Goal: Task Accomplishment & Management: Use online tool/utility

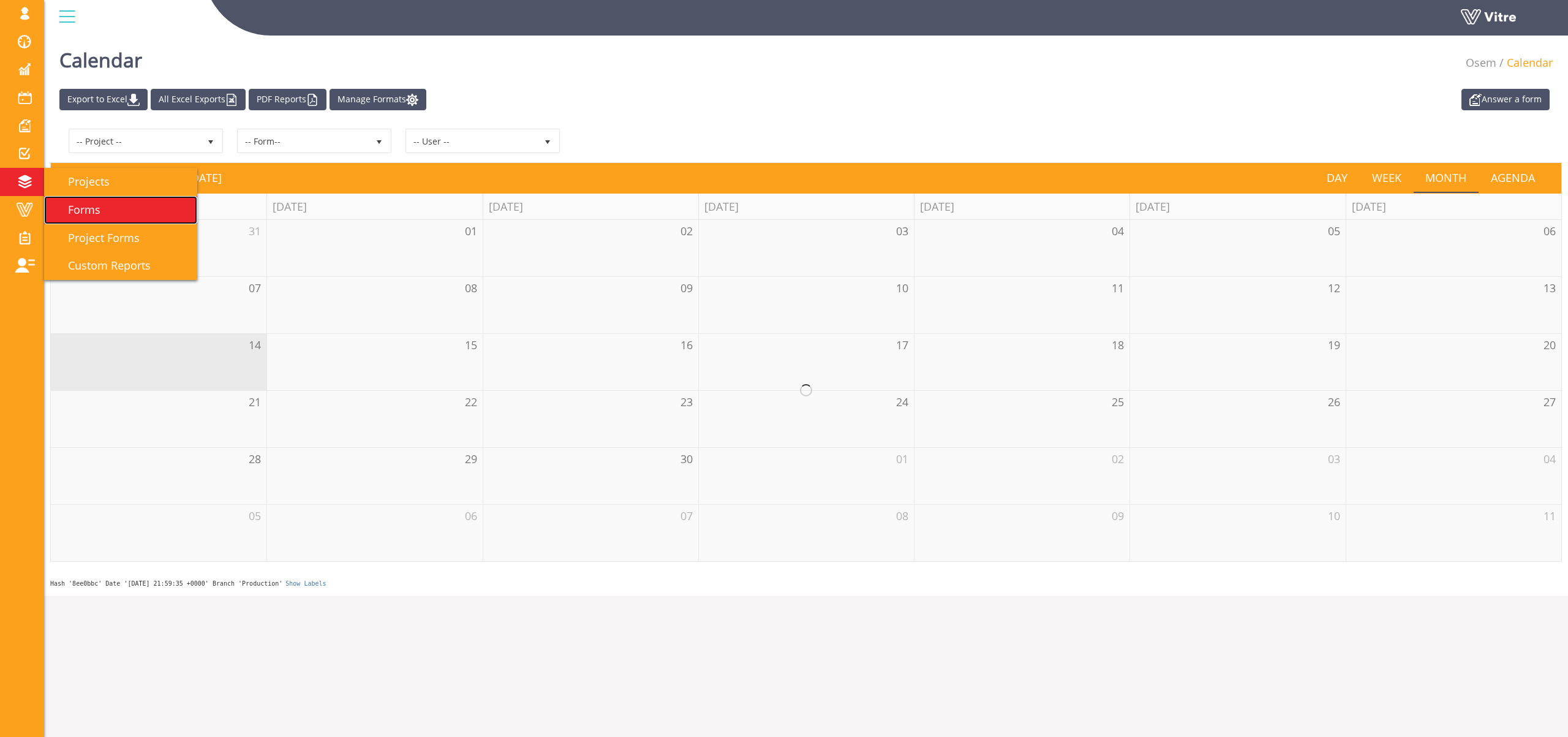
click at [105, 204] on link "Forms" at bounding box center [121, 210] width 154 height 28
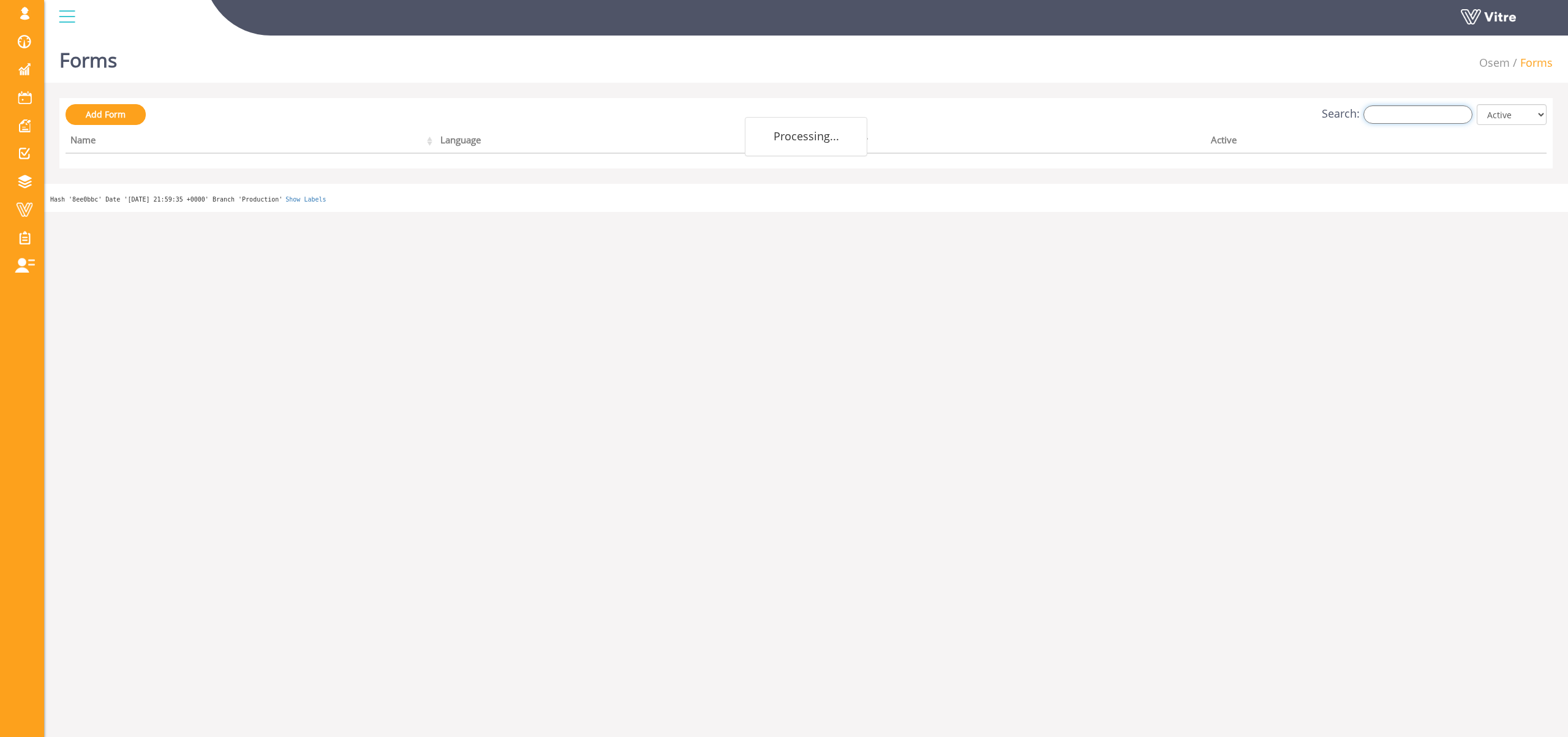
click at [1386, 117] on input "Search:" at bounding box center [1418, 114] width 109 height 18
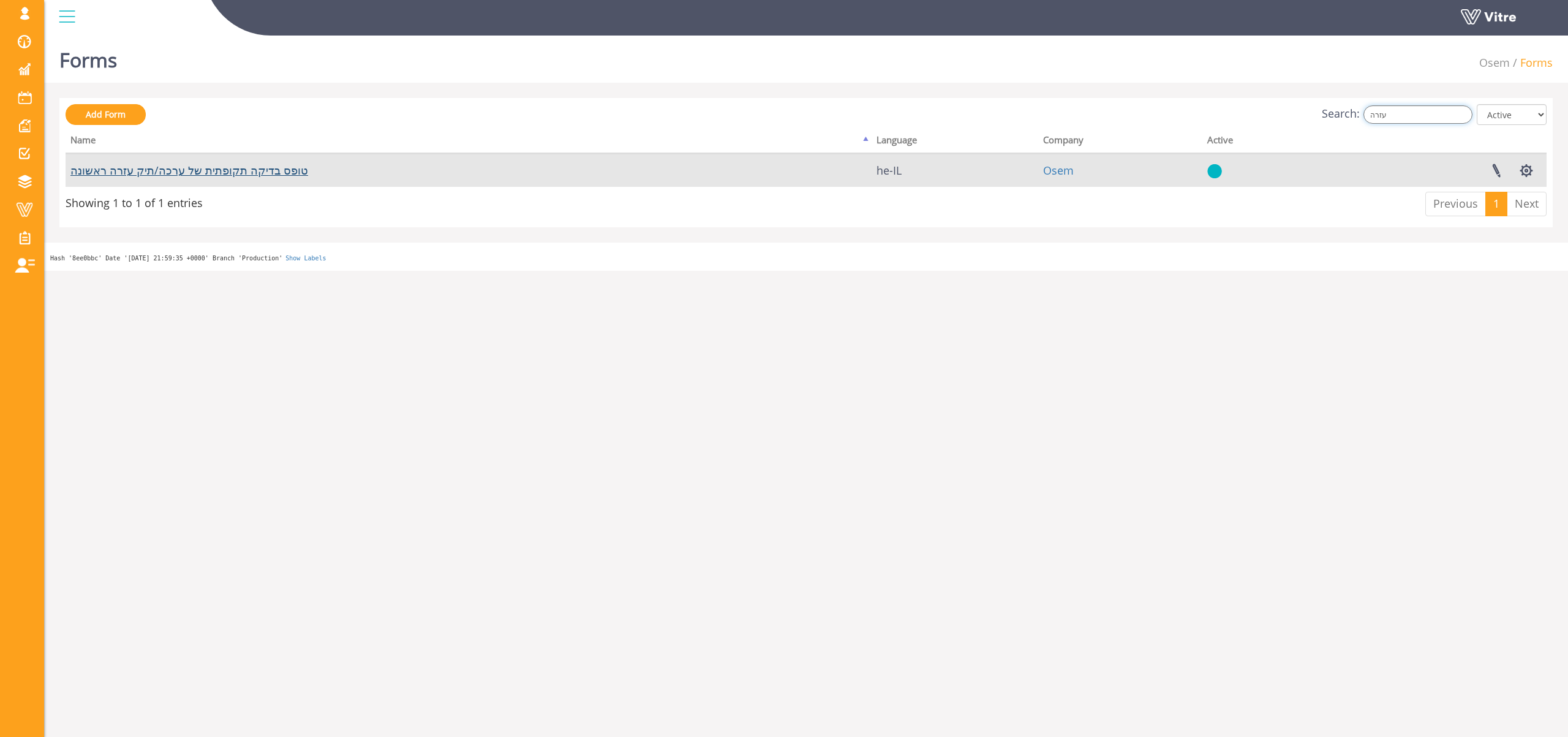
type input "עזרה"
click at [242, 170] on link "טופס בדיקה תקופתית של ערכה/תיק עזרה ראשונה" at bounding box center [189, 170] width 237 height 15
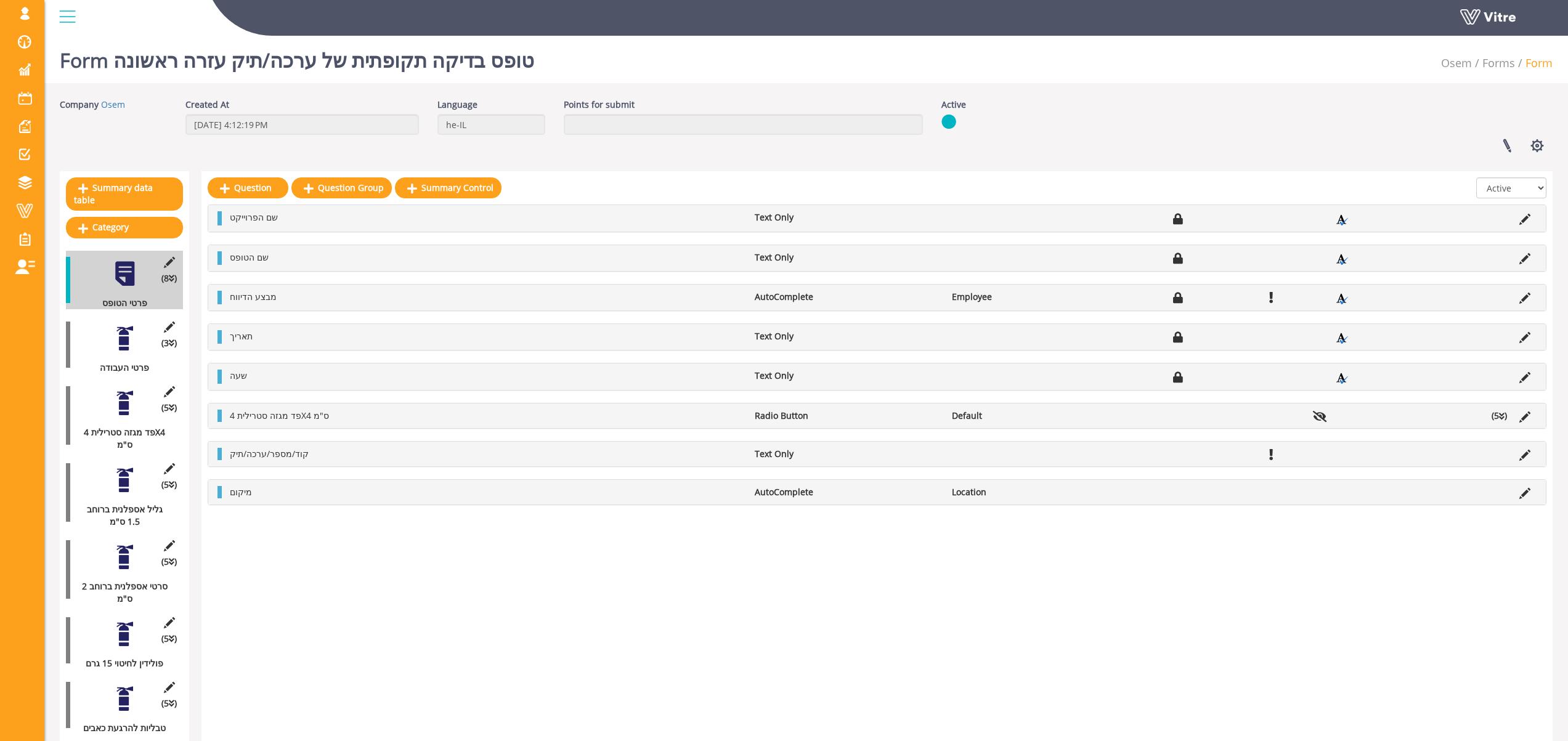
click at [122, 334] on div at bounding box center [124, 338] width 27 height 27
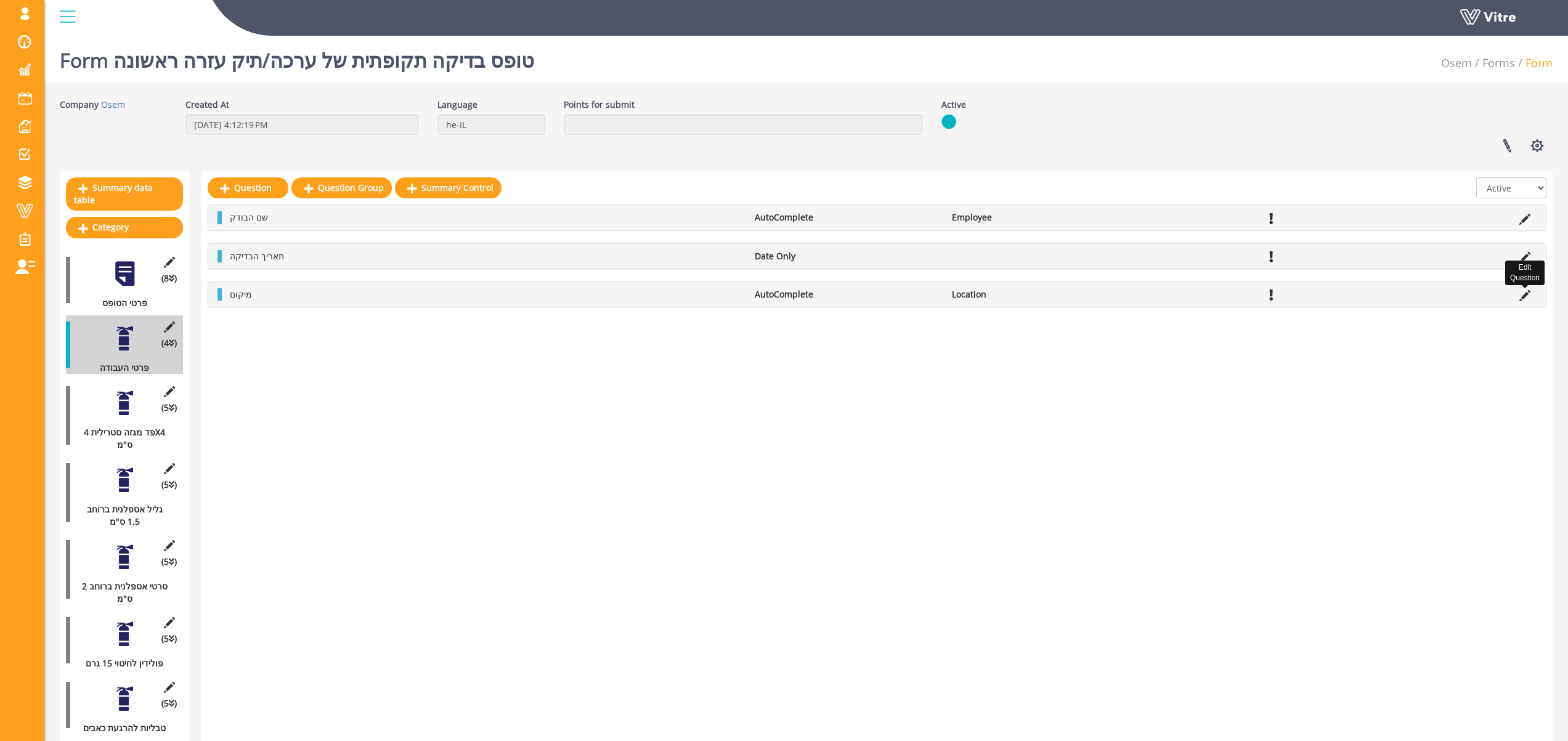
click at [1525, 294] on icon at bounding box center [1524, 295] width 11 height 11
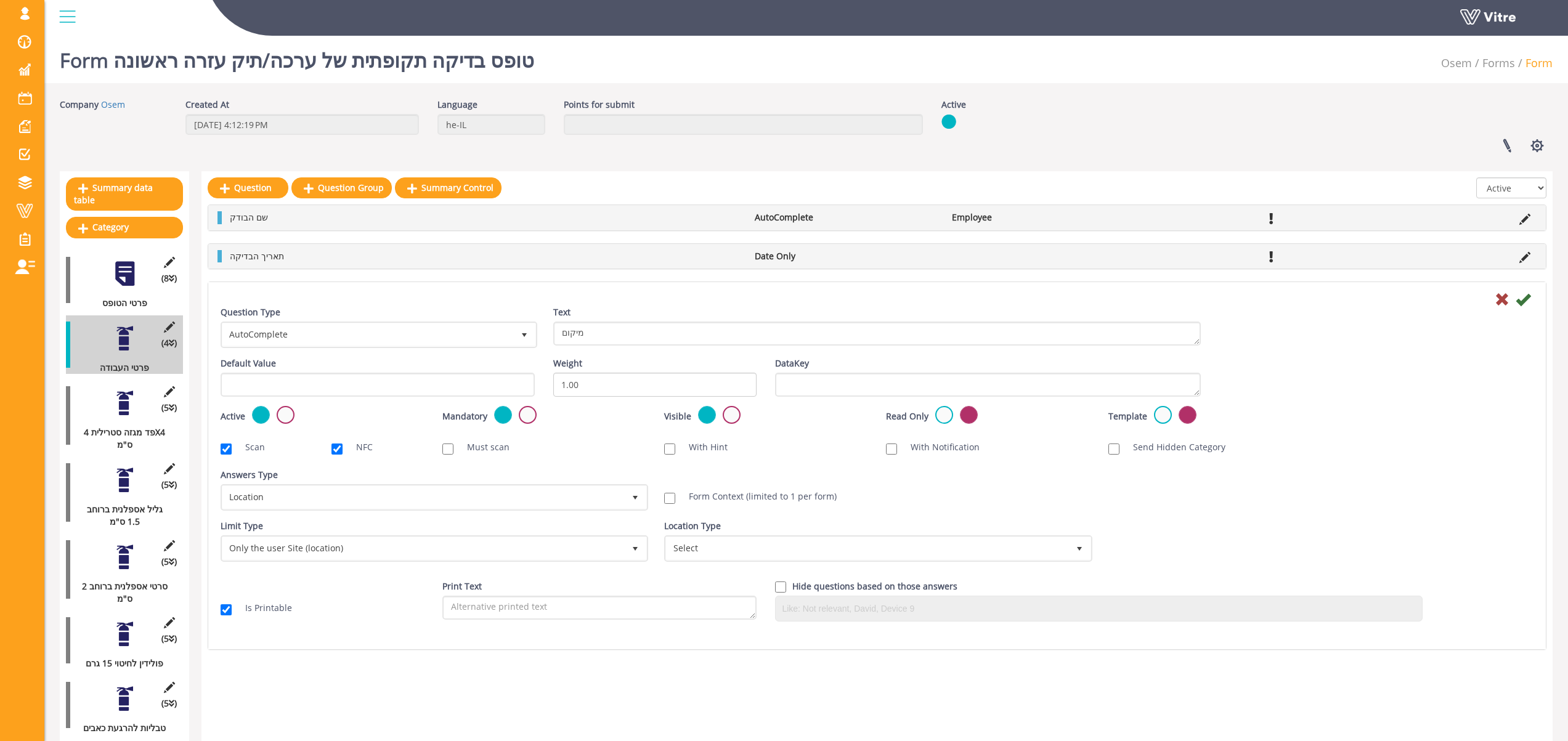
click at [118, 397] on div at bounding box center [124, 403] width 27 height 27
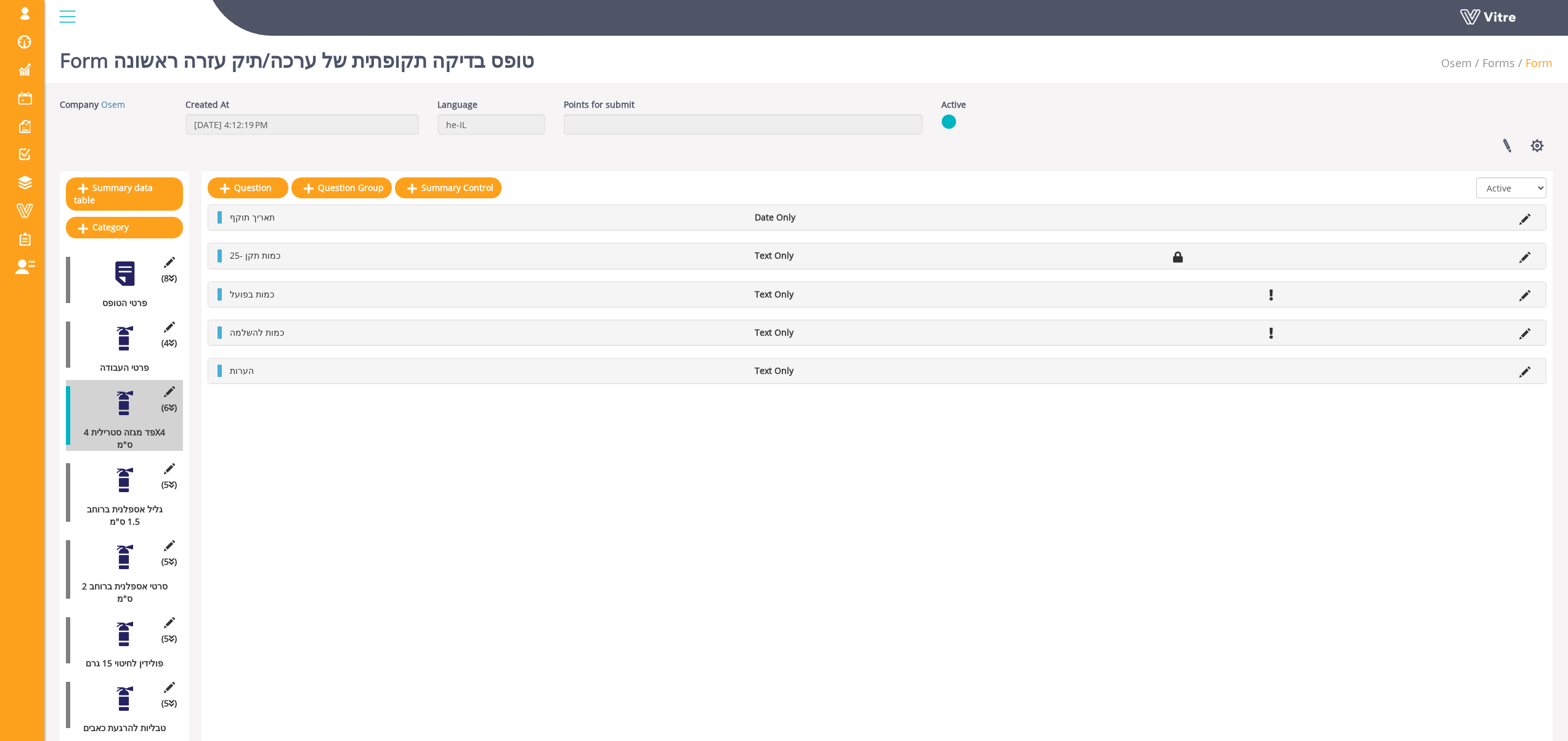
click at [124, 484] on div "(5 ) גליל אספלנית ברוחב 1.5 ס"מ" at bounding box center [124, 493] width 117 height 70
click at [119, 474] on div at bounding box center [124, 480] width 27 height 27
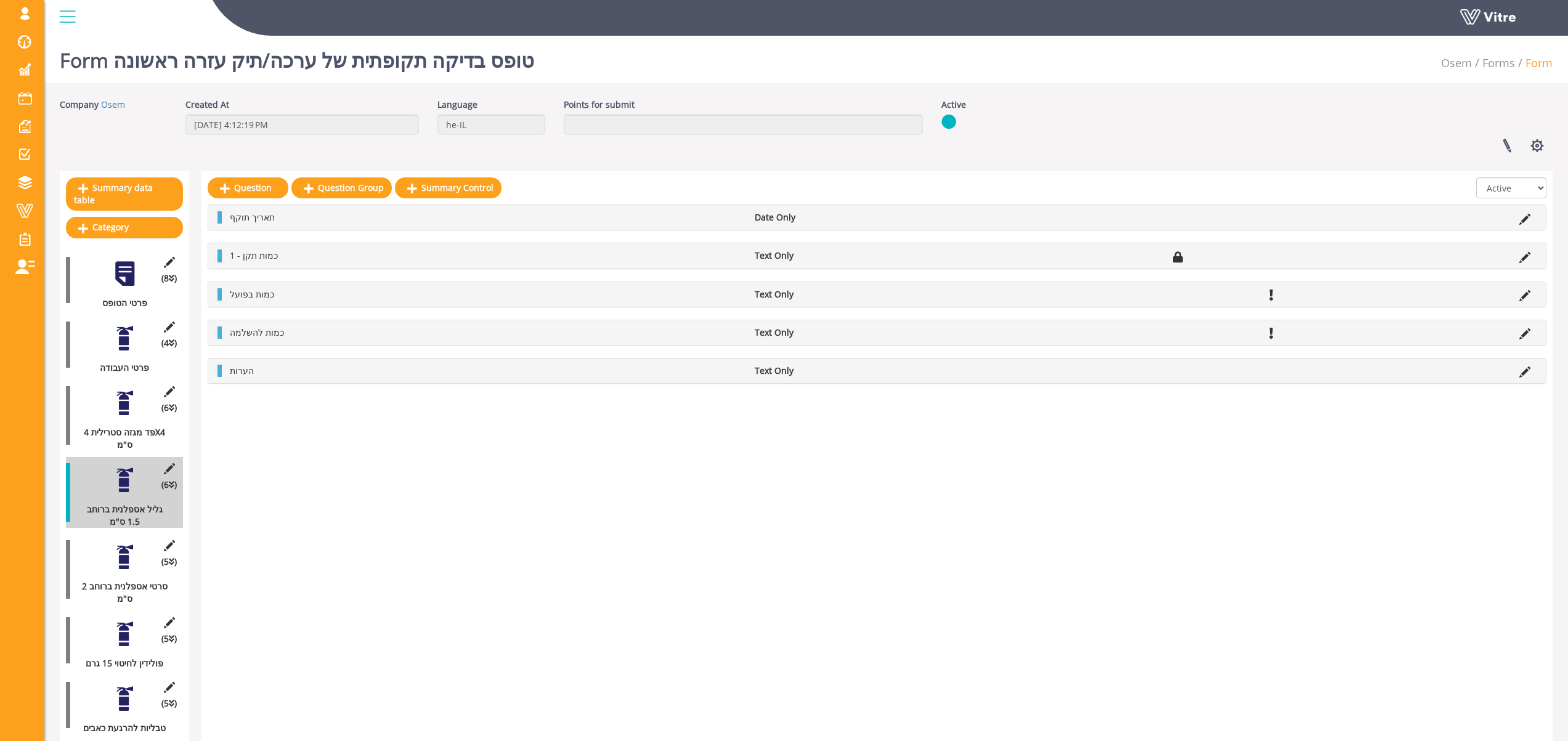
click at [120, 544] on div at bounding box center [124, 557] width 27 height 27
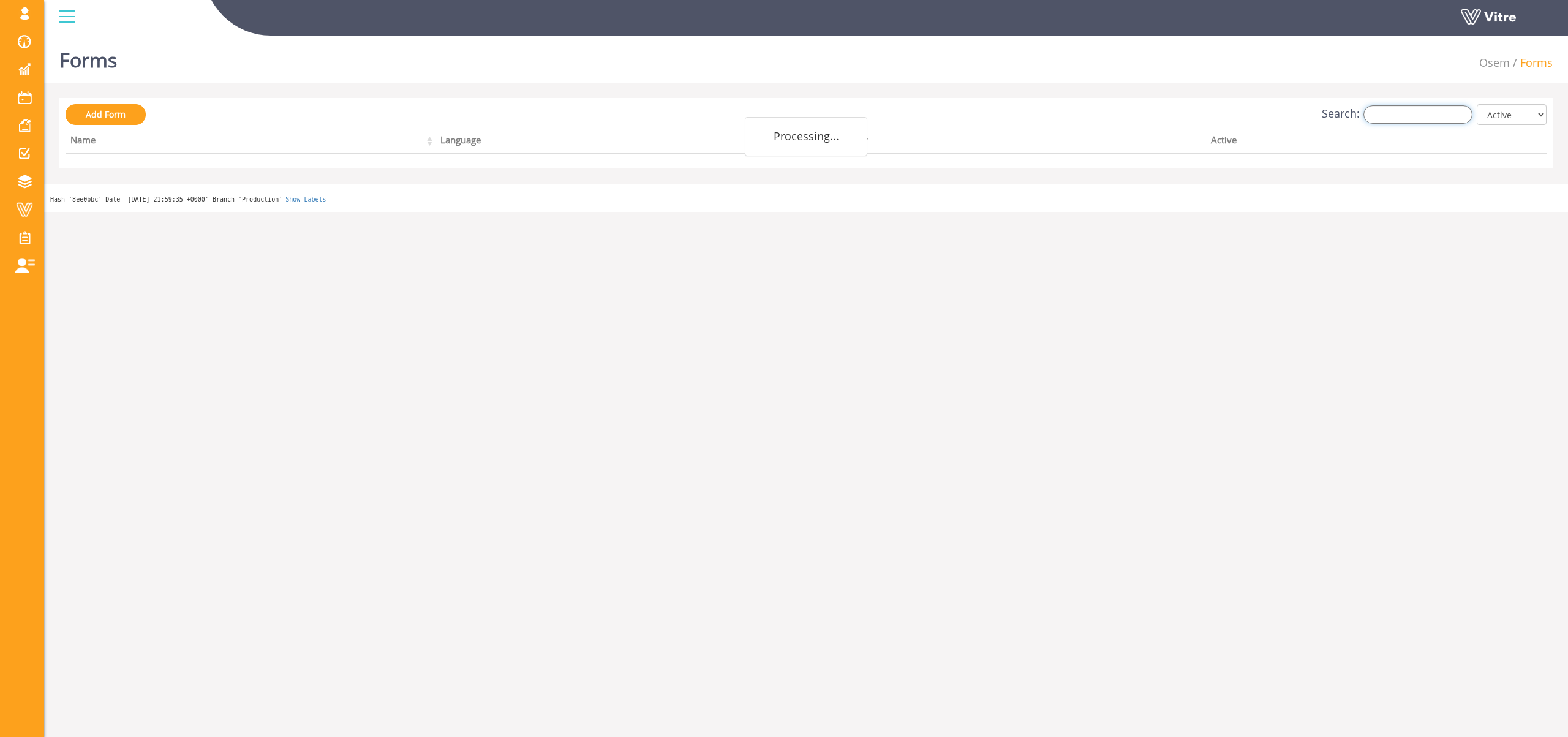
click at [1392, 115] on input "Search:" at bounding box center [1418, 114] width 109 height 18
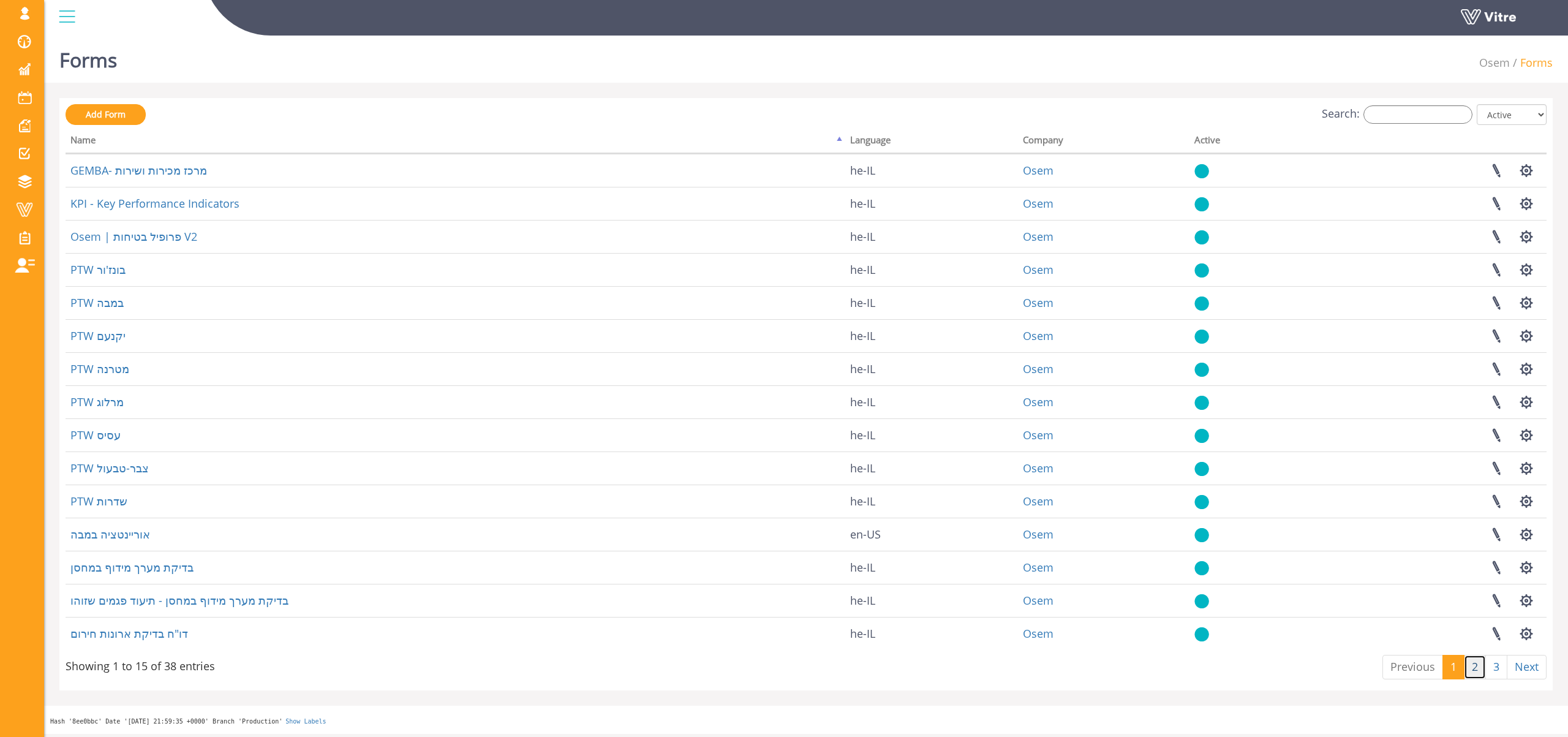
click at [1467, 667] on link "2" at bounding box center [1475, 667] width 22 height 24
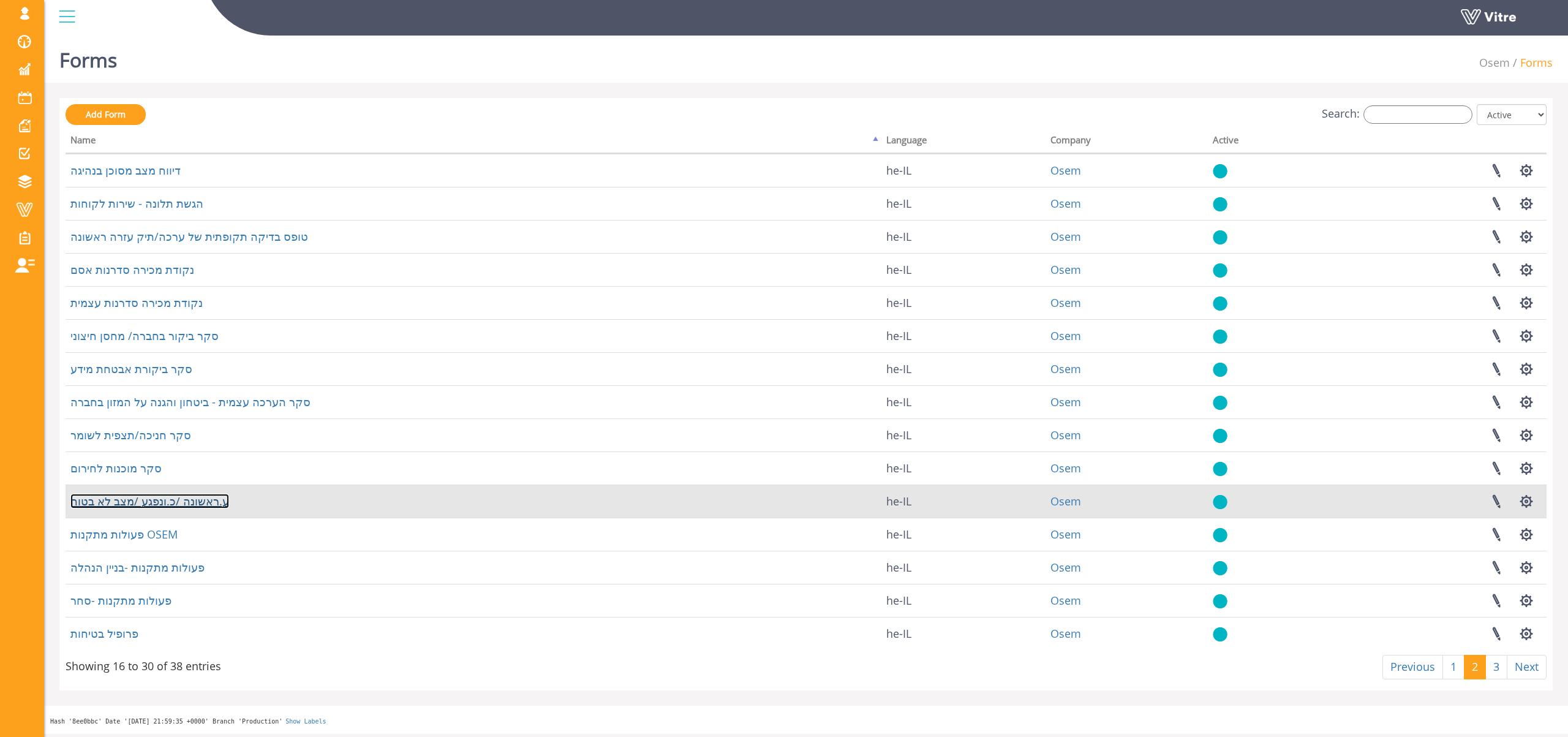
click at [179, 505] on link "ע.ראשונה /כ.ונפגע /מצב לא בטוח" at bounding box center [149, 501] width 158 height 15
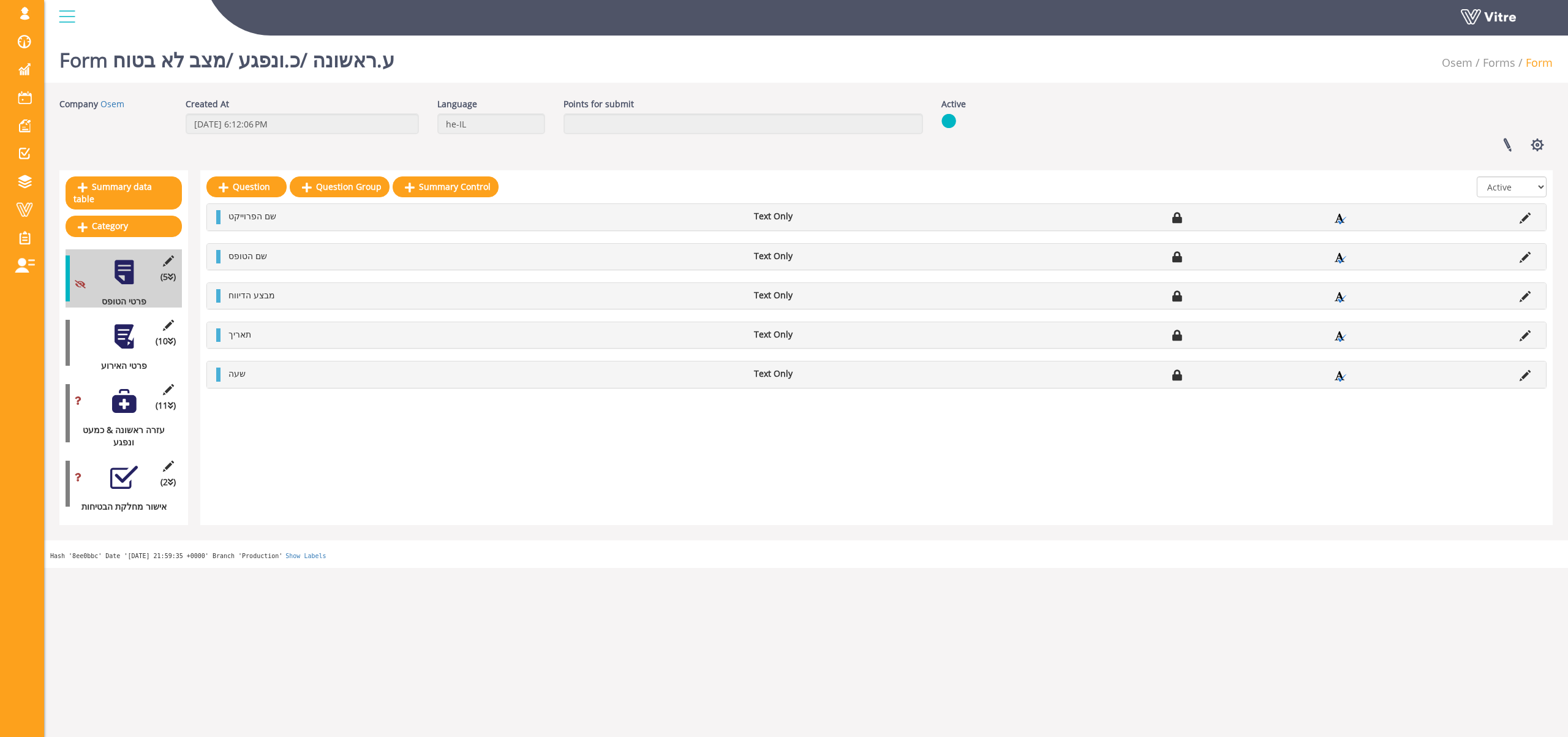
click at [133, 328] on div at bounding box center [123, 336] width 27 height 27
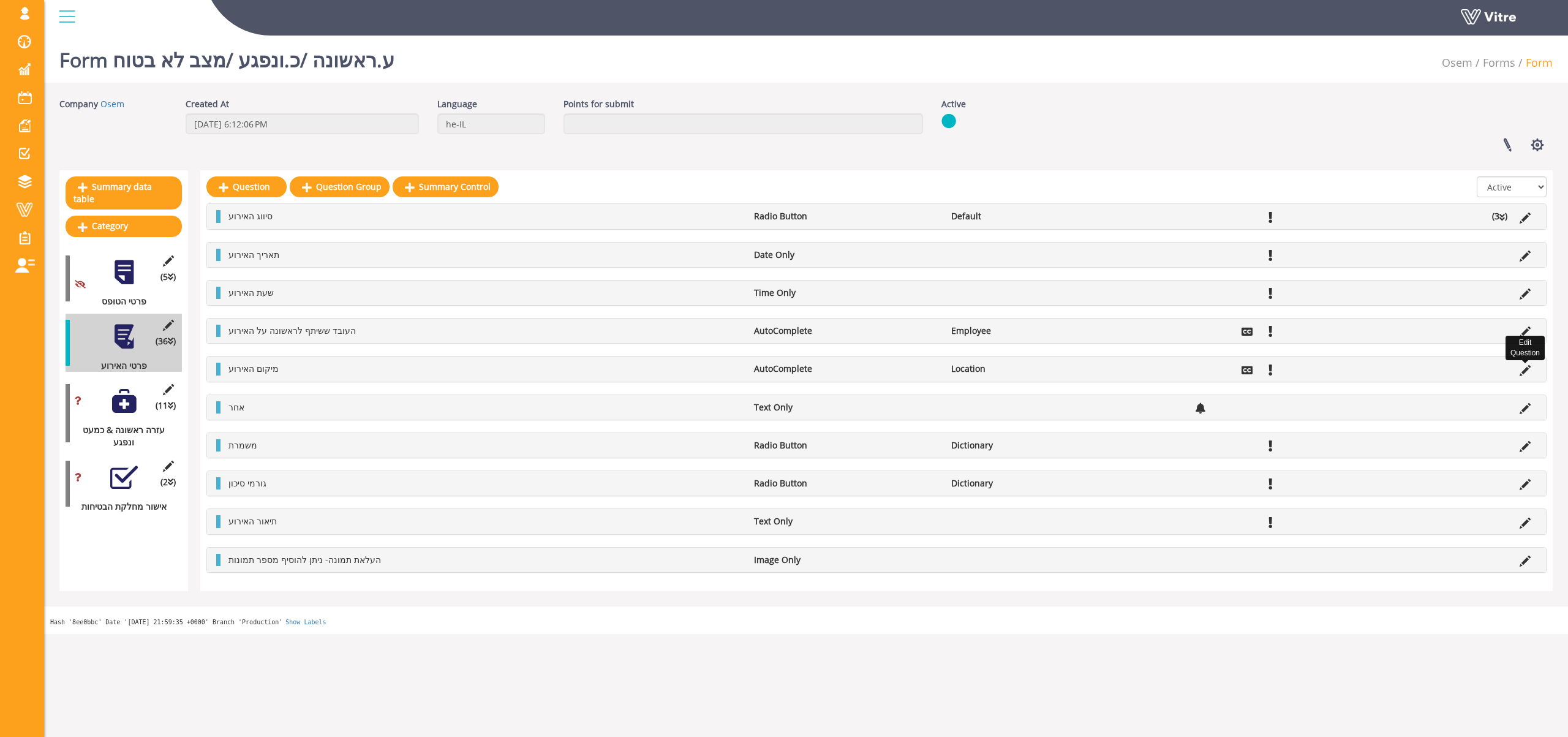
click at [1528, 368] on icon at bounding box center [1524, 370] width 11 height 11
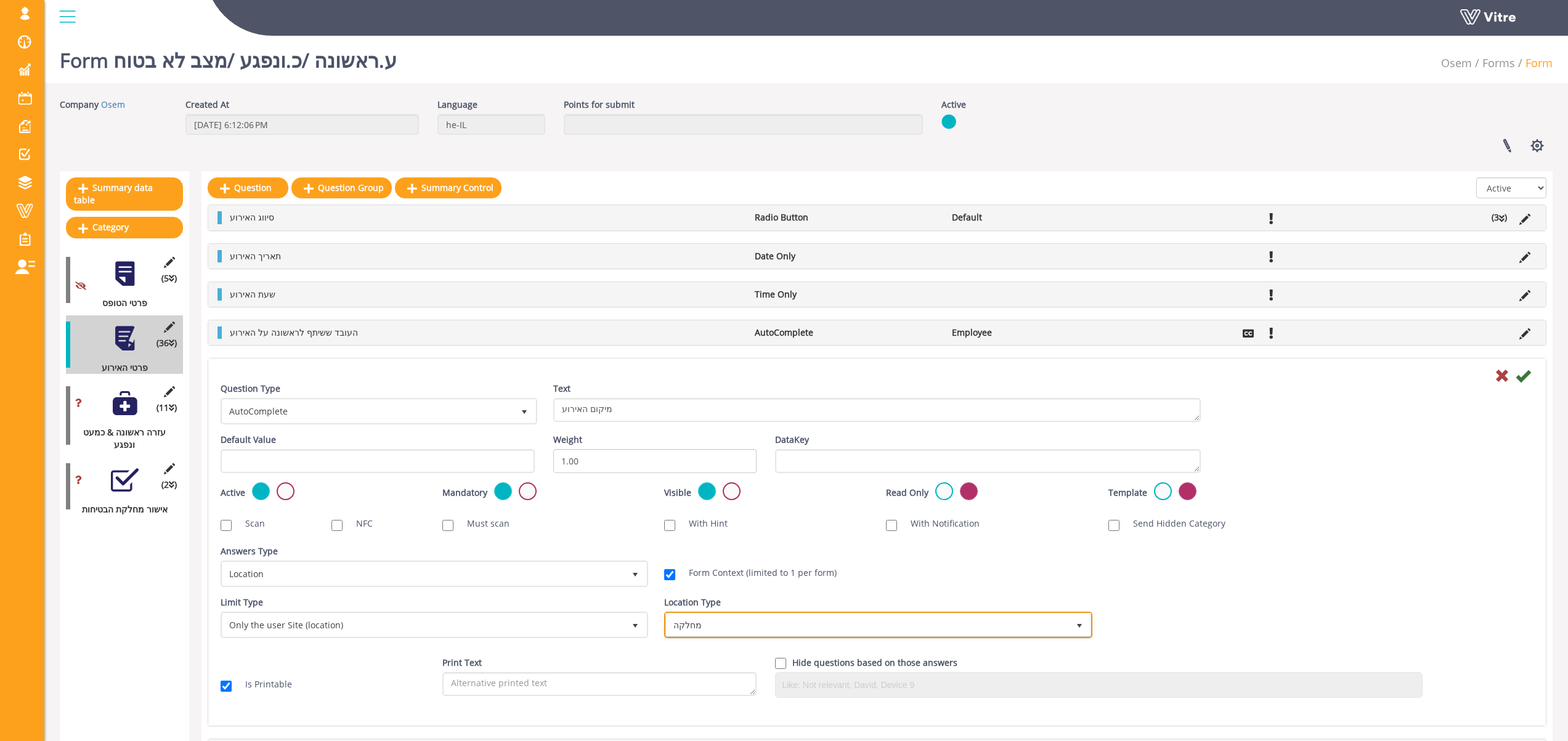
click at [718, 627] on span "מחלקה" at bounding box center [866, 625] width 402 height 22
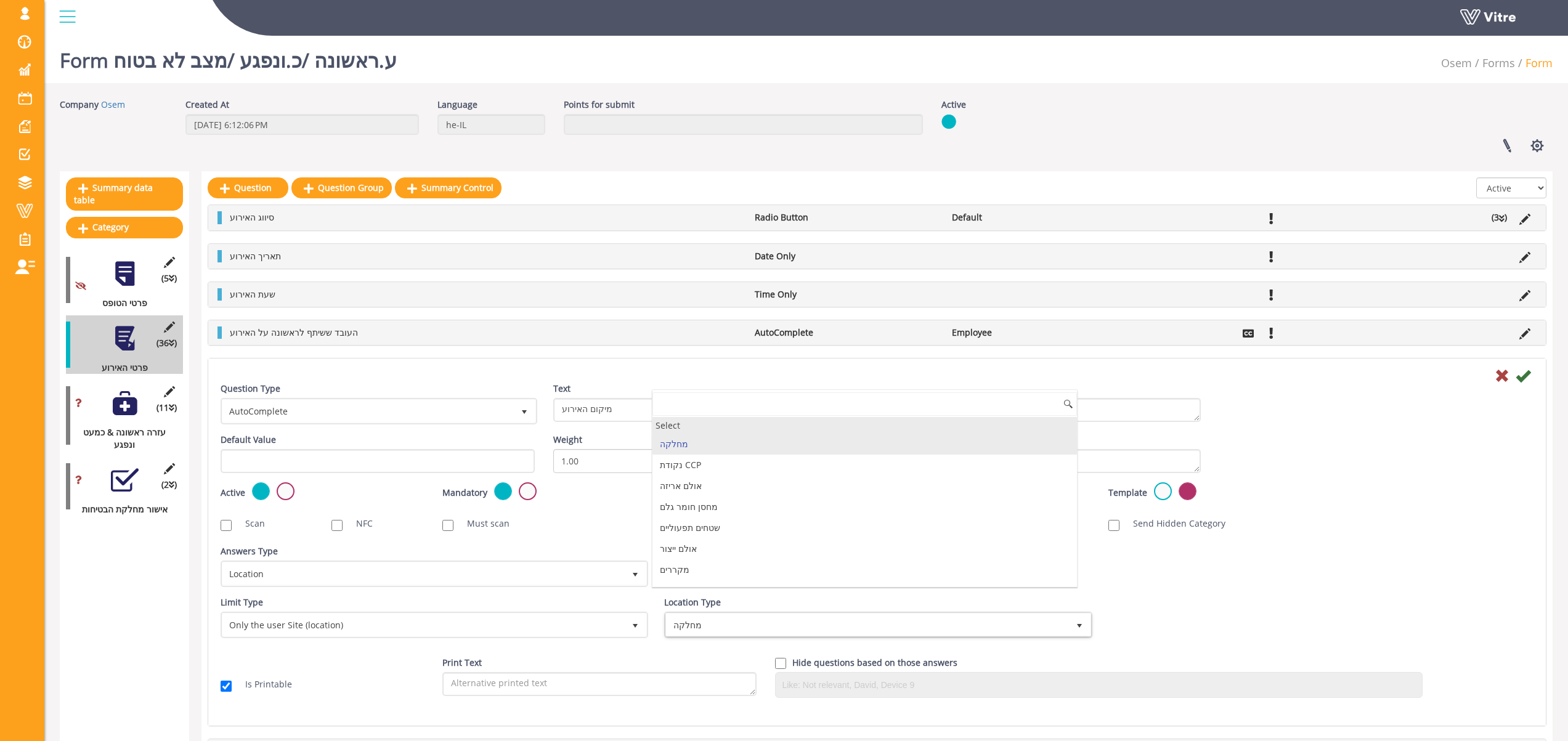
click at [694, 424] on div "Select" at bounding box center [864, 425] width 424 height 17
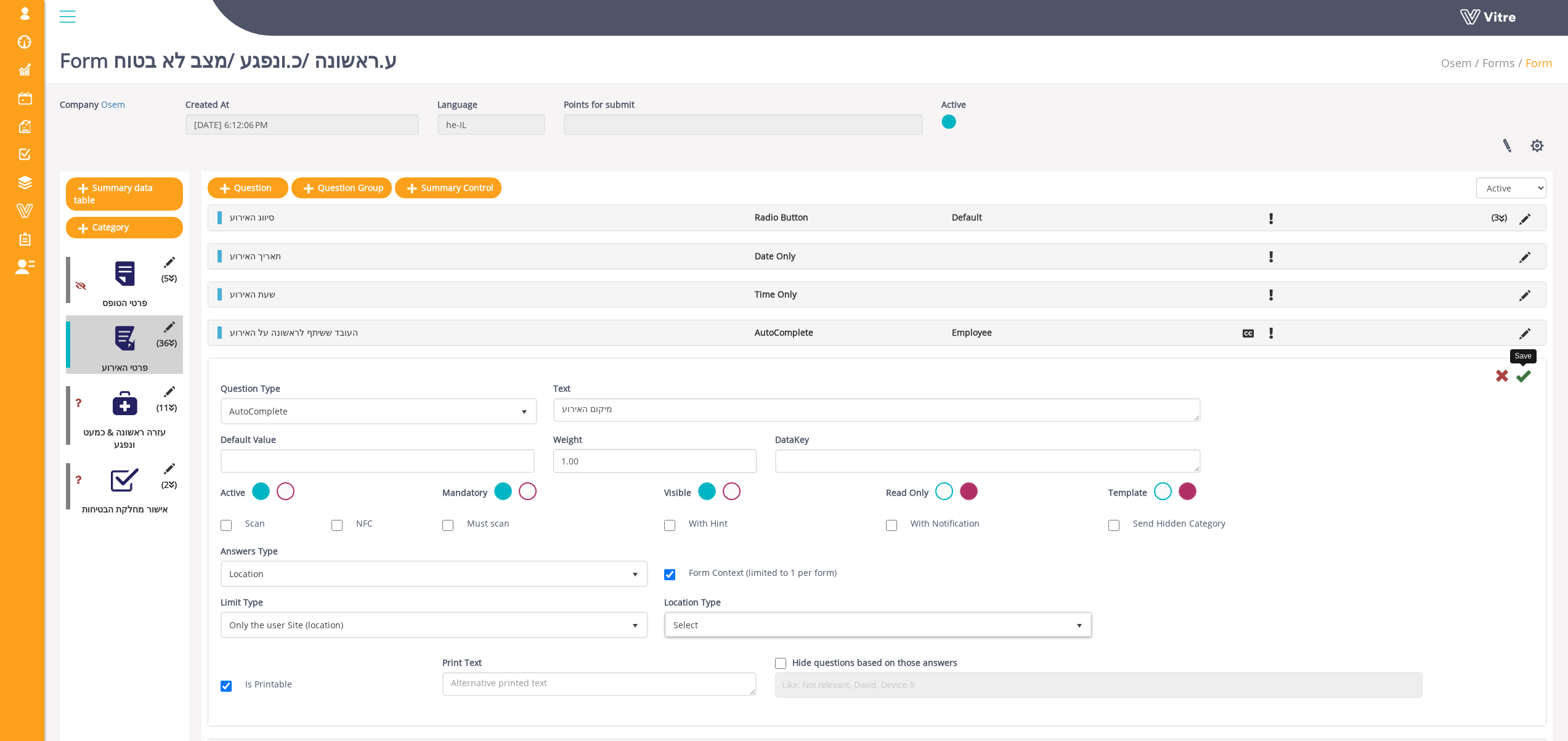
click at [1521, 375] on icon at bounding box center [1522, 375] width 15 height 15
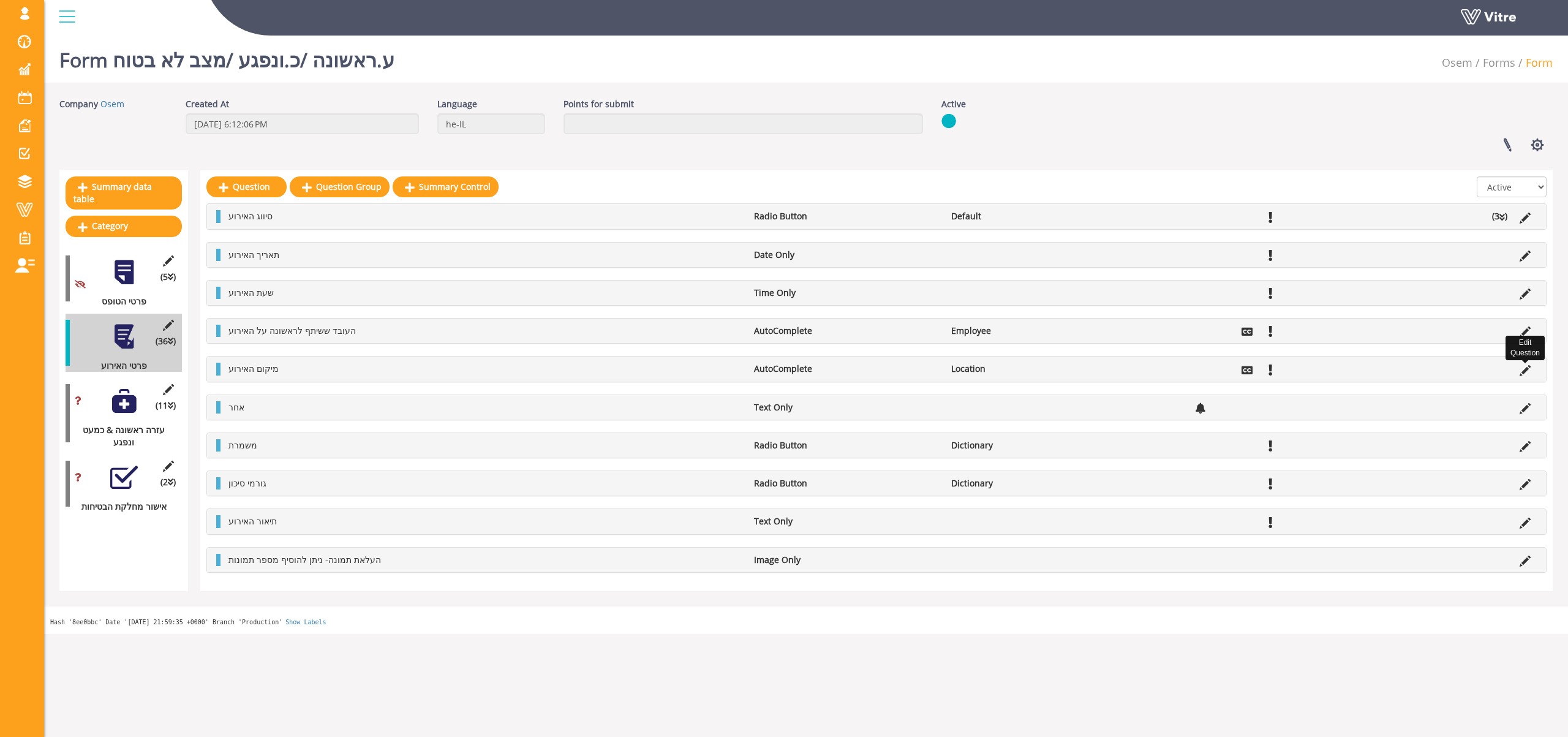
click at [1526, 367] on icon at bounding box center [1524, 370] width 11 height 11
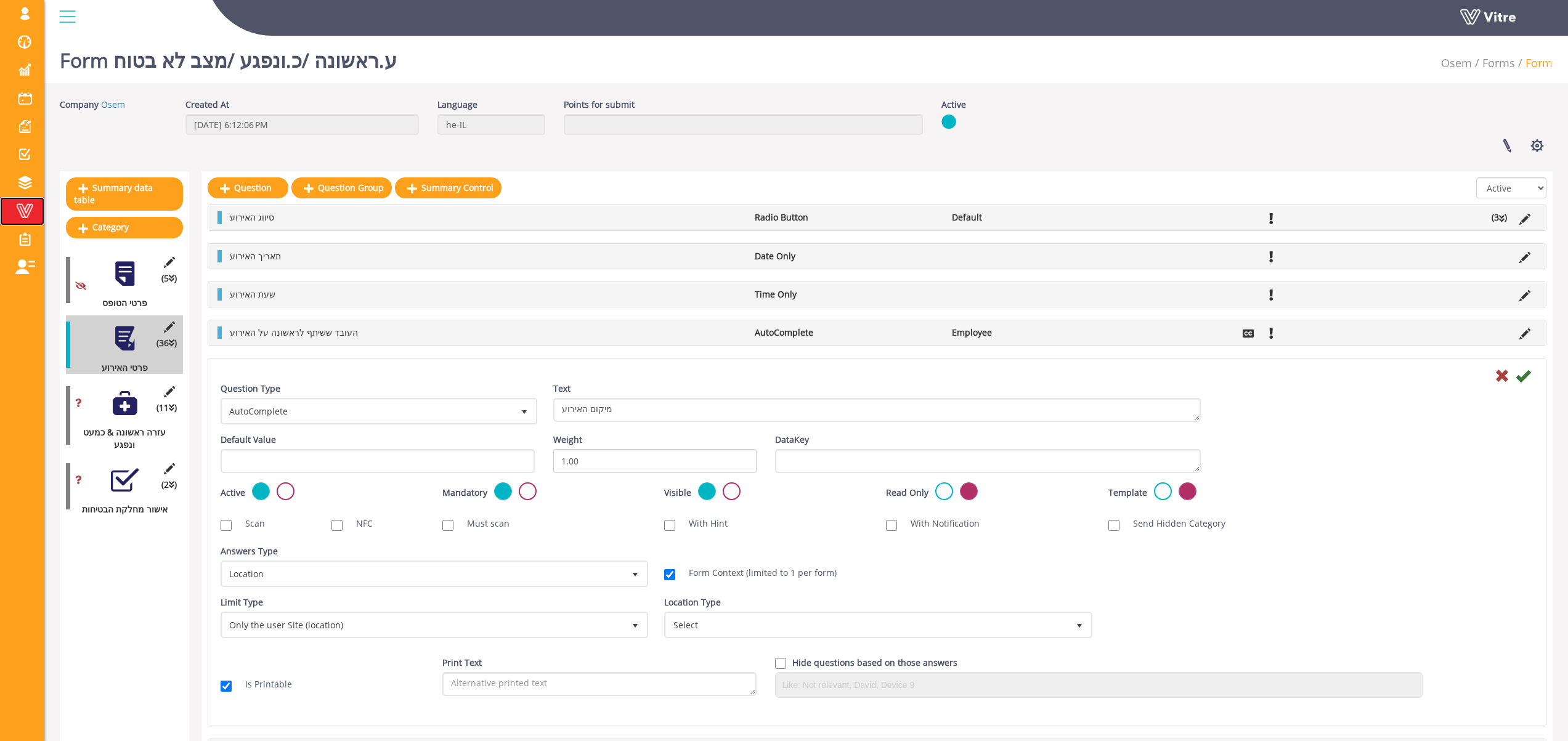
click at [20, 205] on span at bounding box center [24, 210] width 31 height 15
